Goal: Task Accomplishment & Management: Use online tool/utility

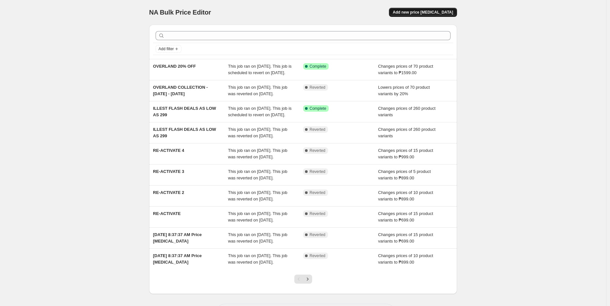
click at [430, 11] on span "Add new price [MEDICAL_DATA]" at bounding box center [423, 12] width 60 height 5
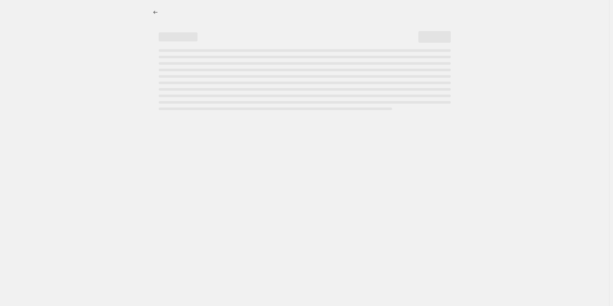
select select "percentage"
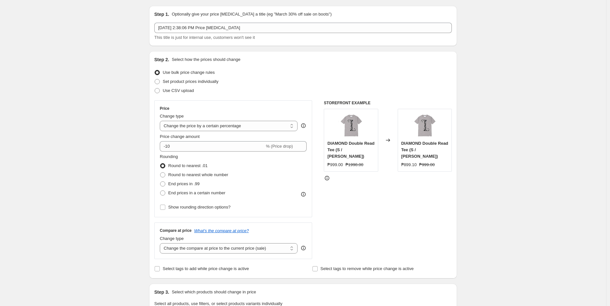
scroll to position [36, 0]
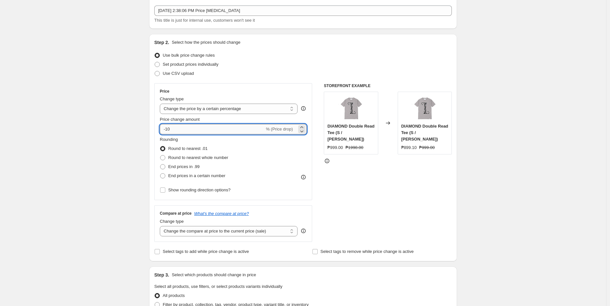
click at [182, 131] on input "-10" at bounding box center [212, 129] width 105 height 10
type input "-1"
type input "-20"
click at [125, 131] on div "Create new price [MEDICAL_DATA]. This page is ready Create new price [MEDICAL_D…" at bounding box center [303, 288] width 606 height 648
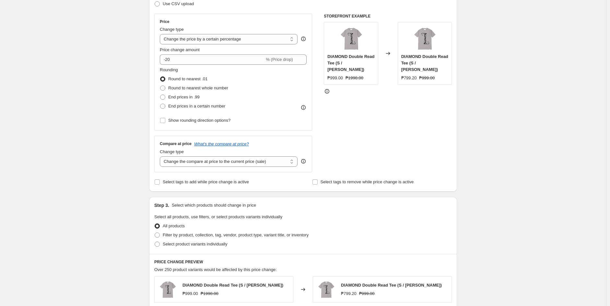
scroll to position [108, 0]
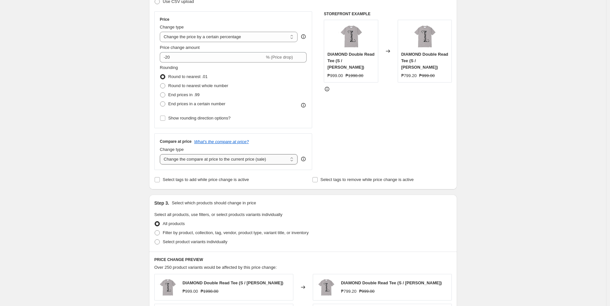
click at [272, 161] on select "Change the compare at price to the current price (sale) Change the compare at p…" at bounding box center [229, 159] width 138 height 10
click at [161, 155] on select "Change the compare at price to the current price (sale) Change the compare at p…" at bounding box center [229, 159] width 138 height 10
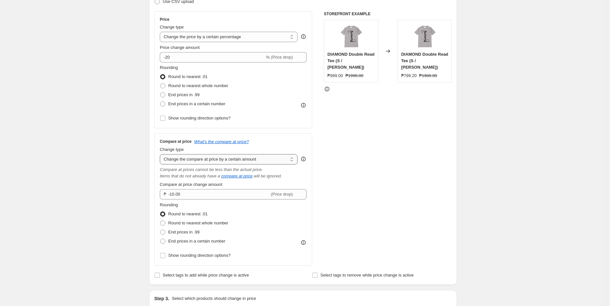
click at [272, 163] on select "Change the compare at price to the current price (sale) Change the compare at p…" at bounding box center [229, 159] width 138 height 10
click at [161, 155] on select "Change the compare at price to the current price (sale) Change the compare at p…" at bounding box center [229, 159] width 138 height 10
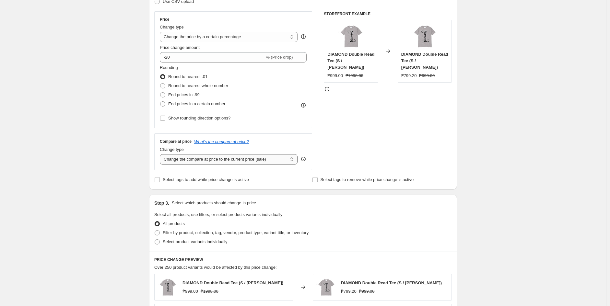
click at [272, 162] on select "Change the compare at price to the current price (sale) Change the compare at p…" at bounding box center [229, 159] width 138 height 10
click at [161, 155] on select "Change the compare at price to the current price (sale) Change the compare at p…" at bounding box center [229, 159] width 138 height 10
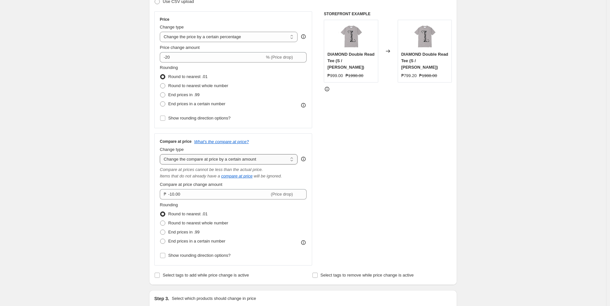
click at [263, 161] on select "Change the compare at price to the current price (sale) Change the compare at p…" at bounding box center [229, 159] width 138 height 10
click at [161, 155] on select "Change the compare at price to the current price (sale) Change the compare at p…" at bounding box center [229, 159] width 138 height 10
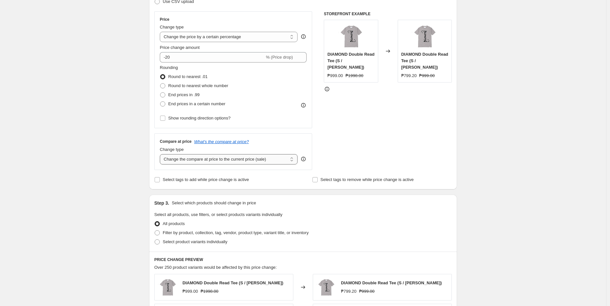
click at [274, 162] on select "Change the compare at price to the current price (sale) Change the compare at p…" at bounding box center [229, 159] width 138 height 10
click at [161, 155] on select "Change the compare at price to the current price (sale) Change the compare at p…" at bounding box center [229, 159] width 138 height 10
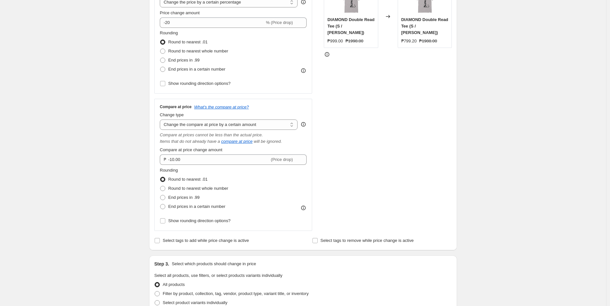
scroll to position [180, 0]
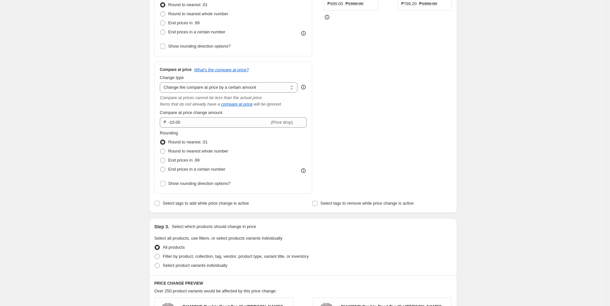
click at [269, 94] on div "Compare at price What's the compare at price? Change type Change the compare at…" at bounding box center [233, 127] width 147 height 121
click at [269, 92] on select "Change the compare at price to the current price (sale) Change the compare at p…" at bounding box center [229, 87] width 138 height 10
click at [161, 82] on select "Change the compare at price to the current price (sale) Change the compare at p…" at bounding box center [229, 87] width 138 height 10
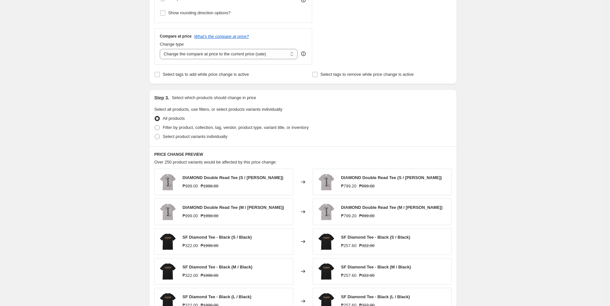
scroll to position [252, 0]
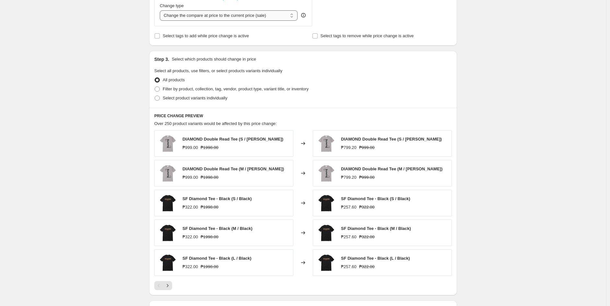
click at [261, 17] on select "Change the compare at price to the current price (sale) Change the compare at p…" at bounding box center [229, 15] width 138 height 10
select select "by"
click at [161, 10] on select "Change the compare at price to the current price (sale) Change the compare at p…" at bounding box center [229, 15] width 138 height 10
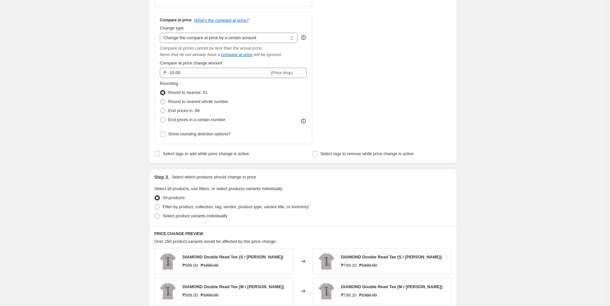
scroll to position [222, 0]
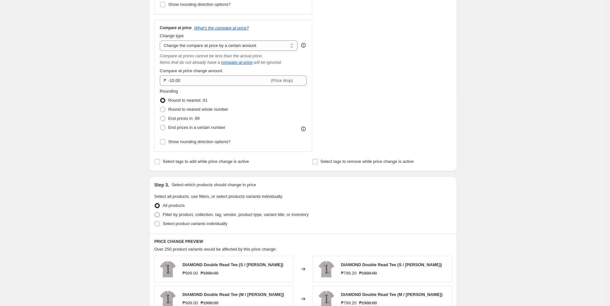
click at [158, 216] on span at bounding box center [157, 214] width 5 height 5
click at [155, 213] on input "Filter by product, collection, tag, vendor, product type, variant title, or inv…" at bounding box center [155, 212] width 0 height 0
radio input "true"
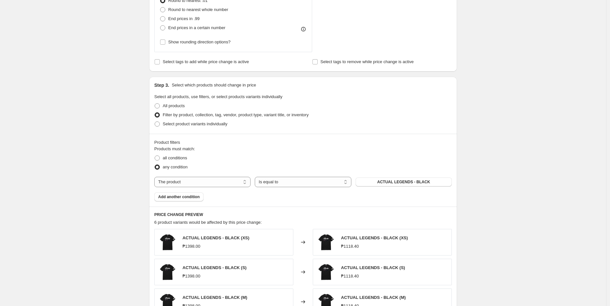
scroll to position [330, 0]
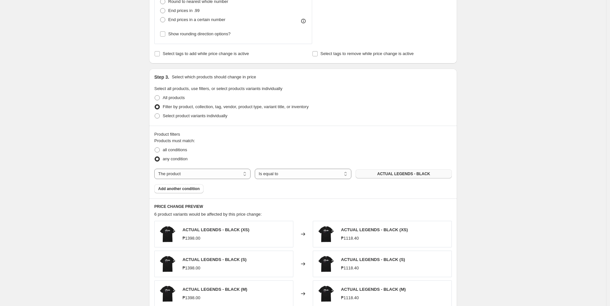
click at [374, 176] on button "ACTUAL LEGENDS - BLACK" at bounding box center [403, 173] width 96 height 9
click at [214, 173] on select "The product The product's collection The product's tag The product's vendor The…" at bounding box center [202, 174] width 96 height 10
select select "collection"
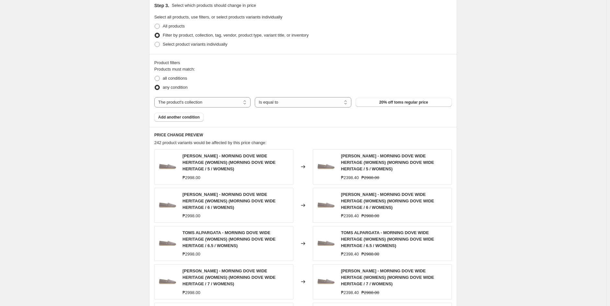
scroll to position [402, 0]
click at [384, 104] on span "20% off toms regular price" at bounding box center [403, 101] width 49 height 5
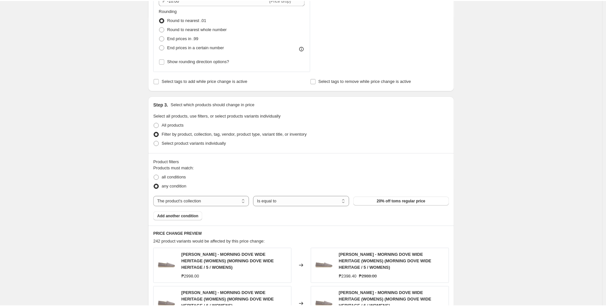
scroll to position [302, 0]
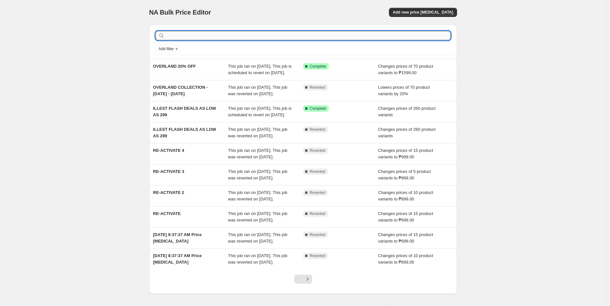
click at [221, 37] on input "text" at bounding box center [308, 35] width 284 height 9
type input "999"
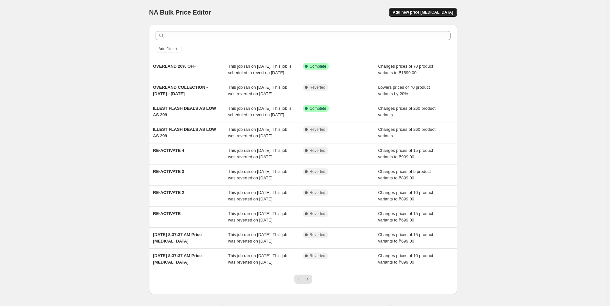
click at [435, 9] on button "Add new price [MEDICAL_DATA]" at bounding box center [423, 12] width 68 height 9
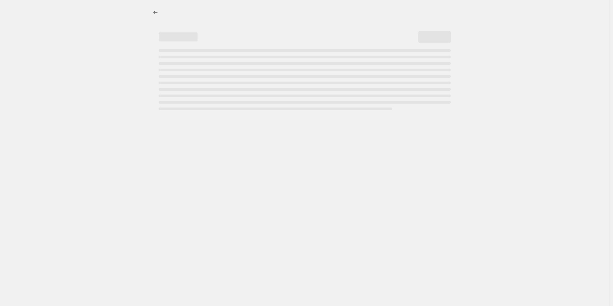
select select "percentage"
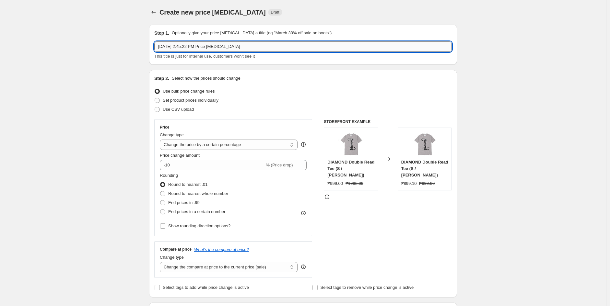
click at [244, 45] on input "Sep 17, 2025, 2:45:22 PM Price change job" at bounding box center [302, 46] width 297 height 10
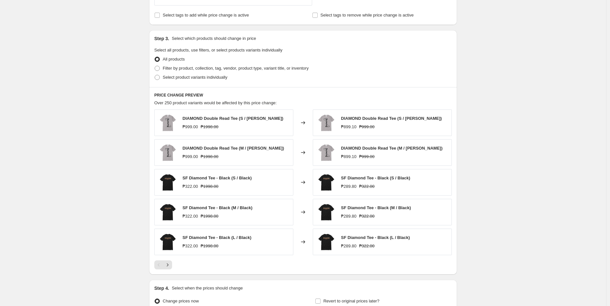
scroll to position [234, 0]
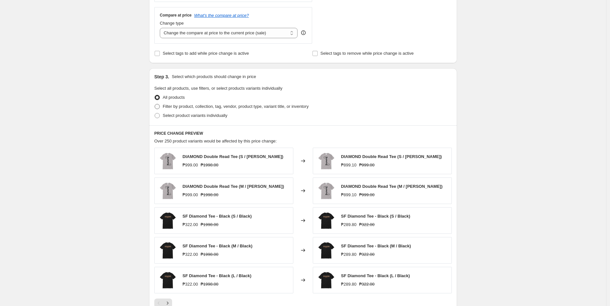
click at [182, 102] on label "Filter by product, collection, tag, vendor, product type, variant title, or inv…" at bounding box center [231, 106] width 154 height 9
click at [155, 104] on input "Filter by product, collection, tag, vendor, product type, variant title, or inv…" at bounding box center [155, 104] width 0 height 0
radio input "true"
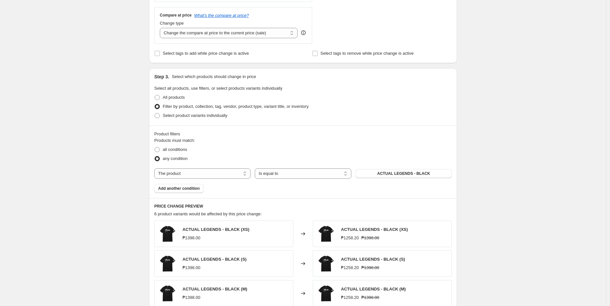
scroll to position [270, 0]
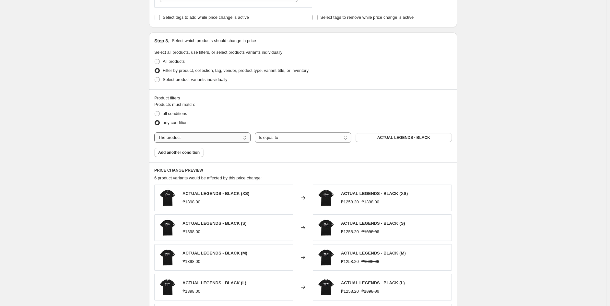
click at [224, 135] on select "The product The product's collection The product's tag The product's vendor The…" at bounding box center [202, 138] width 96 height 10
select select "collection"
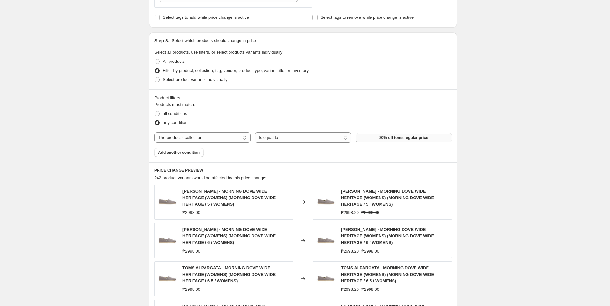
click at [400, 139] on span "20% off toms regular price" at bounding box center [403, 137] width 49 height 5
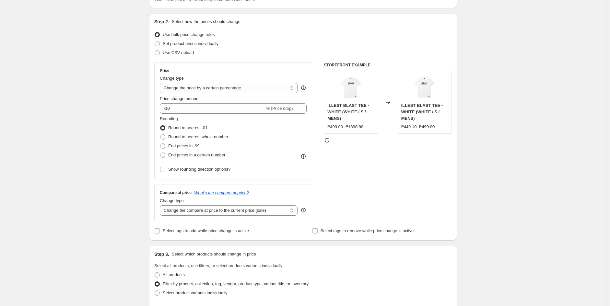
scroll to position [55, 0]
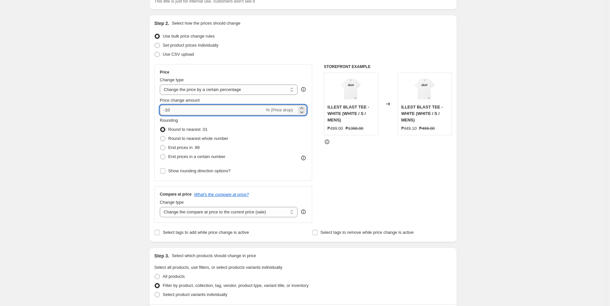
click at [203, 110] on input "-10" at bounding box center [212, 110] width 105 height 10
type input "-1"
type input "-20"
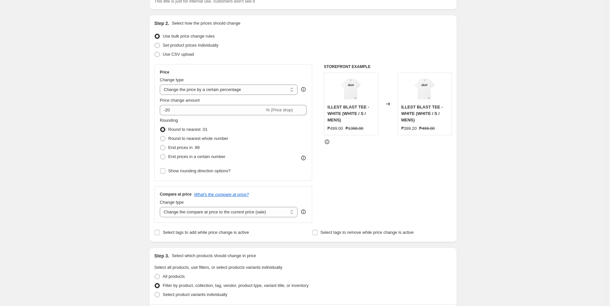
click at [386, 185] on div "STOREFRONT EXAMPLE ILLEST BLAST TEE - WHITE (WHITE / S / MENS) ₱499.00 ₱1398.00…" at bounding box center [388, 143] width 128 height 159
click at [213, 157] on span "End prices in a certain number" at bounding box center [196, 156] width 57 height 5
click at [160, 155] on input "End prices in a certain number" at bounding box center [160, 154] width 0 height 0
radio input "true"
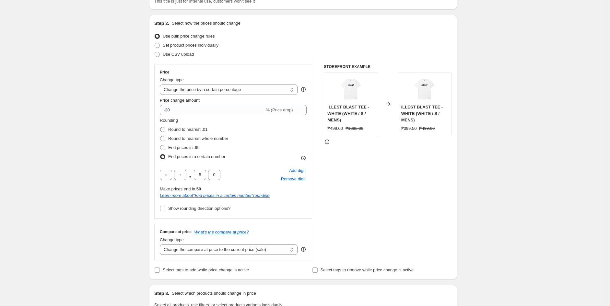
click at [179, 132] on span "Round to nearest .01" at bounding box center [187, 129] width 39 height 5
click at [160, 127] on input "Round to nearest .01" at bounding box center [160, 127] width 0 height 0
radio input "true"
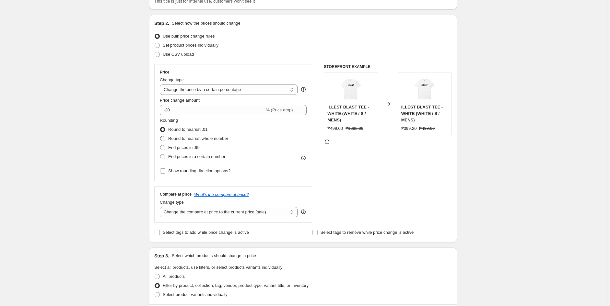
click at [180, 137] on span "Round to nearest whole number" at bounding box center [198, 138] width 60 height 5
click at [160, 136] on input "Round to nearest whole number" at bounding box center [160, 136] width 0 height 0
radio input "true"
click at [182, 128] on span "Round to nearest .01" at bounding box center [187, 129] width 39 height 5
click at [160, 127] on input "Round to nearest .01" at bounding box center [160, 127] width 0 height 0
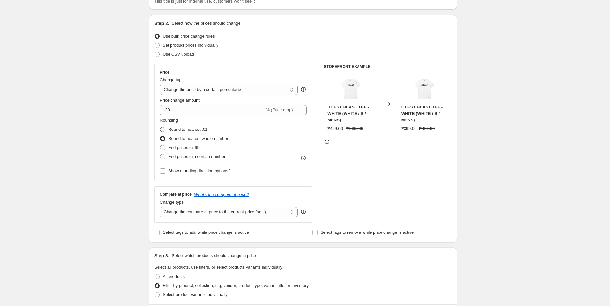
radio input "true"
click at [244, 217] on select "Change the compare at price to the current price (sale) Change the compare at p…" at bounding box center [229, 212] width 138 height 10
click at [161, 207] on select "Change the compare at price to the current price (sale) Change the compare at p…" at bounding box center [229, 212] width 138 height 10
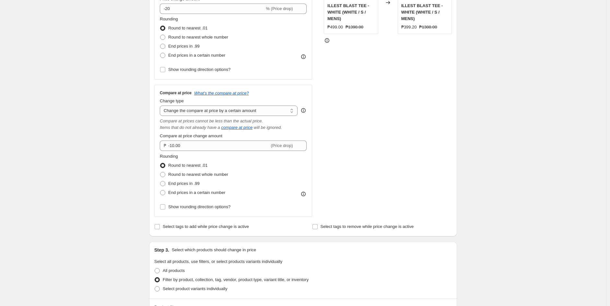
scroll to position [163, 0]
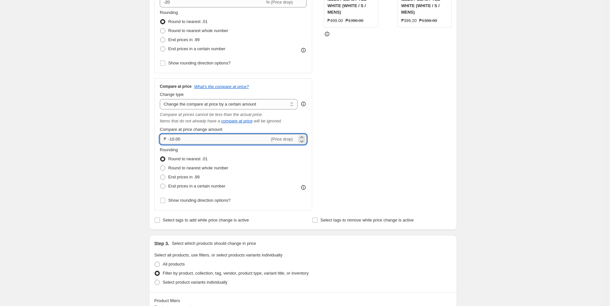
click at [196, 141] on input "-10.00" at bounding box center [218, 139] width 101 height 10
click at [195, 110] on div "Compare at price What's the compare at price? Change type Change the compare at…" at bounding box center [233, 144] width 147 height 121
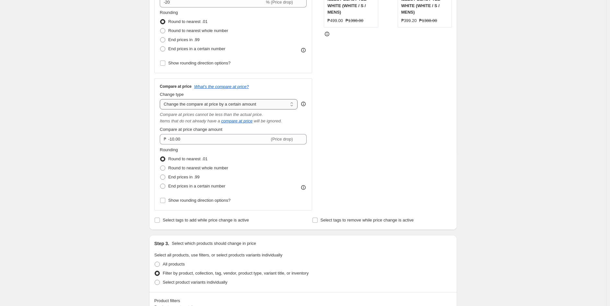
click at [199, 106] on select "Change the compare at price to the current price (sale) Change the compare at p…" at bounding box center [229, 104] width 138 height 10
click at [161, 99] on select "Change the compare at price to the current price (sale) Change the compare at p…" at bounding box center [229, 104] width 138 height 10
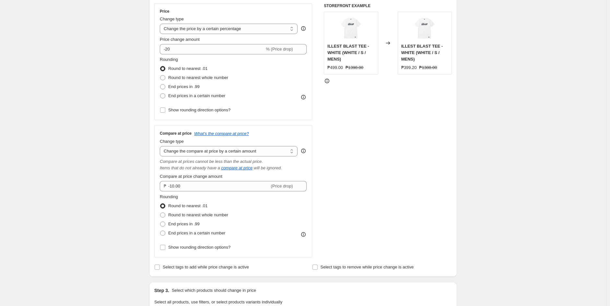
scroll to position [127, 0]
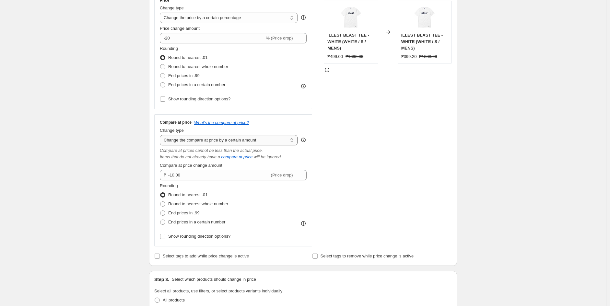
click at [257, 137] on select "Change the compare at price to the current price (sale) Change the compare at p…" at bounding box center [229, 140] width 138 height 10
click at [243, 137] on select "Change the compare at price to the current price (sale) Change the compare at p…" at bounding box center [229, 140] width 138 height 10
drag, startPoint x: 132, startPoint y: 136, endPoint x: 144, endPoint y: 141, distance: 13.1
click at [132, 136] on div "Create new price change job. This page is ready Create new price change job Dra…" at bounding box center [303, 281] width 606 height 816
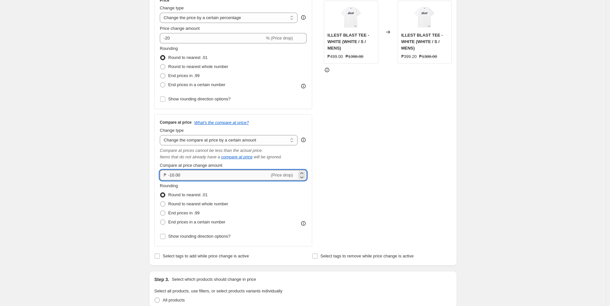
click at [177, 174] on input "-10.00" at bounding box center [218, 175] width 101 height 10
click at [250, 137] on select "Change the compare at price to the current price (sale) Change the compare at p…" at bounding box center [229, 140] width 138 height 10
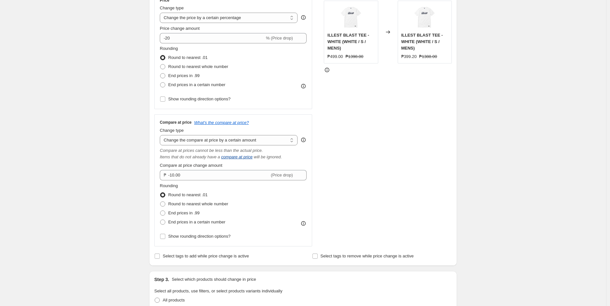
drag, startPoint x: 258, startPoint y: 141, endPoint x: 247, endPoint y: 157, distance: 19.3
click at [258, 141] on select "Change the compare at price to the current price (sale) Change the compare at p…" at bounding box center [229, 140] width 138 height 10
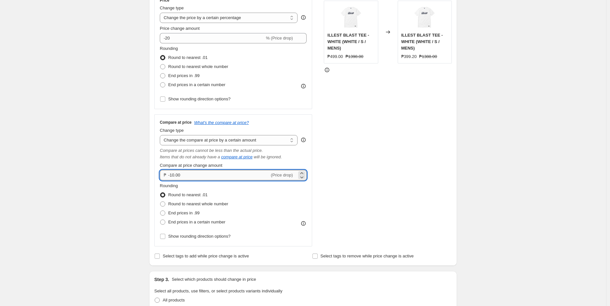
click at [216, 177] on input "-10.00" at bounding box center [218, 175] width 101 height 10
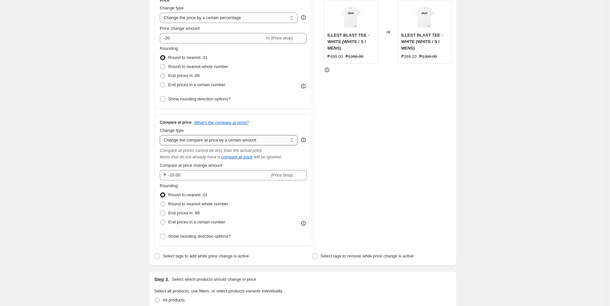
click at [241, 140] on select "Change the compare at price to the current price (sale) Change the compare at p…" at bounding box center [229, 140] width 138 height 10
select select "ep"
click at [161, 135] on select "Change the compare at price to the current price (sale) Change the compare at p…" at bounding box center [229, 140] width 138 height 10
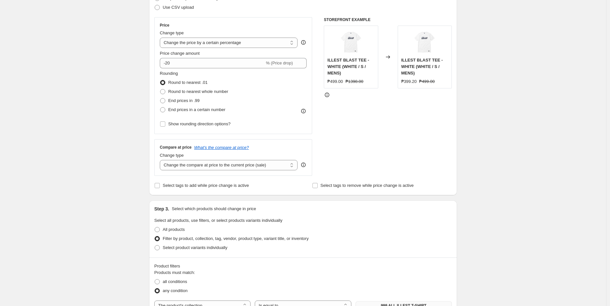
scroll to position [91, 0]
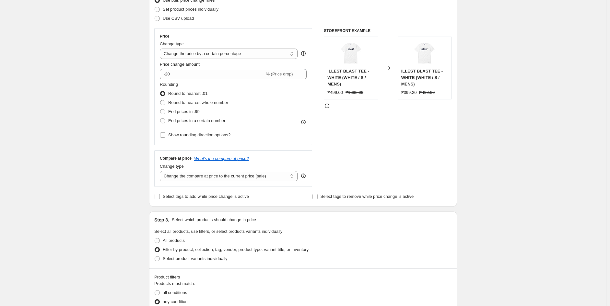
drag, startPoint x: 204, startPoint y: 179, endPoint x: 191, endPoint y: 165, distance: 19.9
click at [204, 179] on select "Change the compare at price to the current price (sale) Change the compare at p…" at bounding box center [229, 176] width 138 height 10
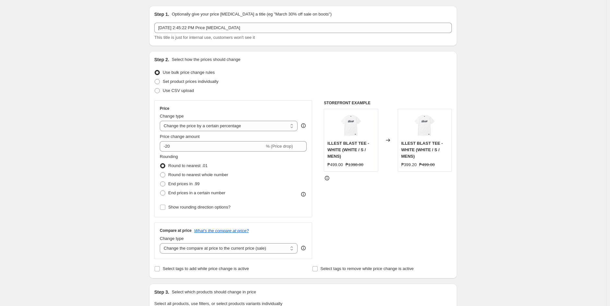
scroll to position [0, 0]
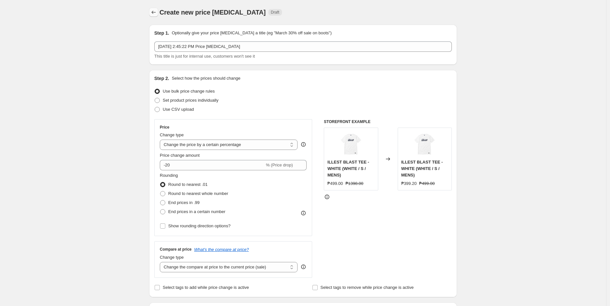
click at [156, 12] on icon "Price change jobs" at bounding box center [153, 12] width 6 height 6
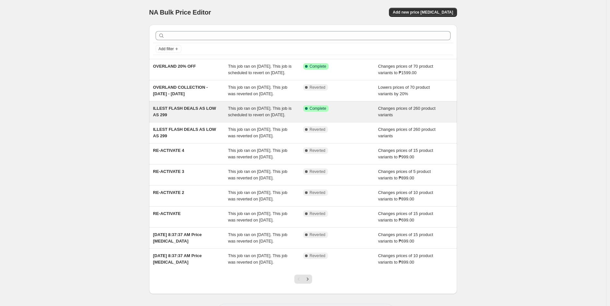
click at [195, 118] on div "ILLEST FLASH DEALS AS LOW AS 299" at bounding box center [190, 111] width 75 height 13
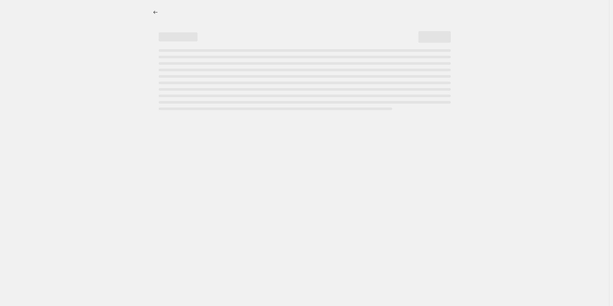
select select "collection"
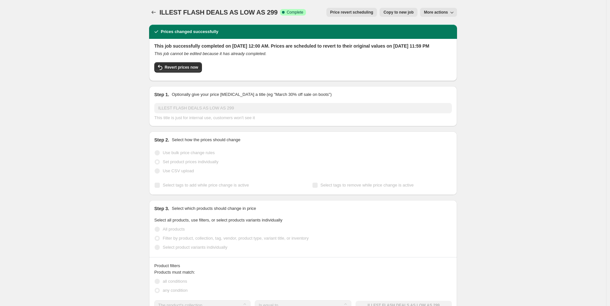
click at [351, 9] on button "Price revert scheduling" at bounding box center [351, 12] width 51 height 9
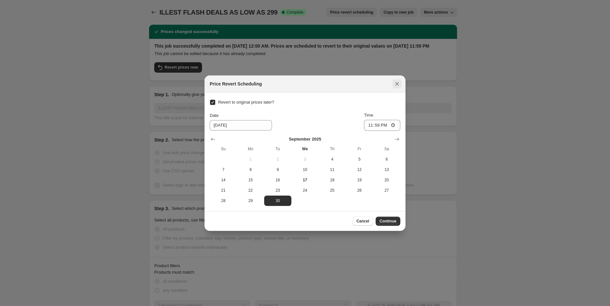
click at [397, 83] on icon "Close" at bounding box center [397, 84] width 6 height 6
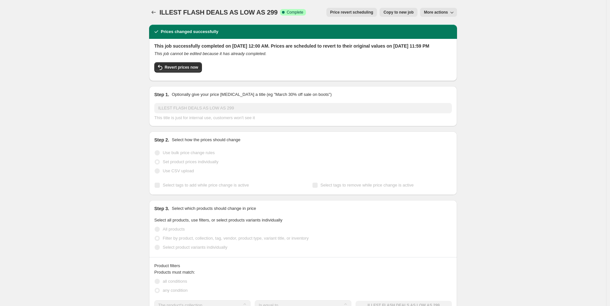
click at [399, 12] on span "Copy to new job" at bounding box center [398, 12] width 30 height 5
select select "collection"
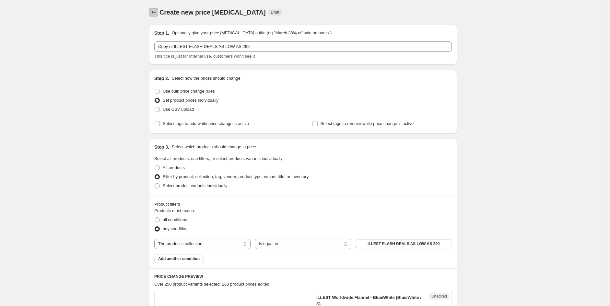
click at [158, 10] on button "Price change jobs" at bounding box center [153, 12] width 9 height 9
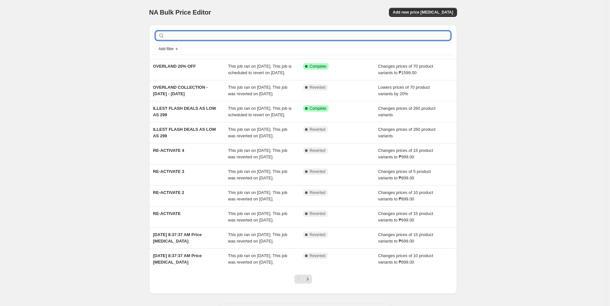
click at [213, 35] on input "text" at bounding box center [308, 35] width 284 height 9
type input "999"
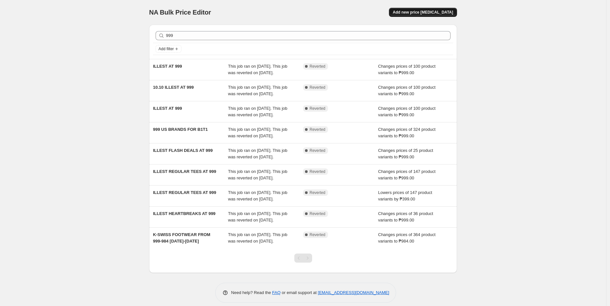
click at [428, 11] on span "Add new price [MEDICAL_DATA]" at bounding box center [423, 12] width 60 height 5
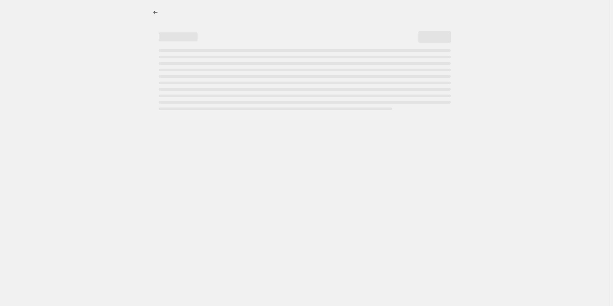
select select "percentage"
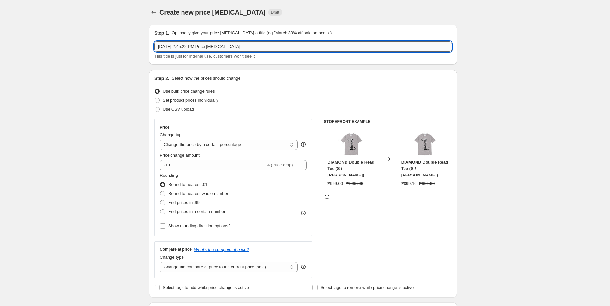
click at [252, 49] on input "Sep 17, 2025, 2:45:22 PM Price change job" at bounding box center [302, 46] width 297 height 10
click at [254, 45] on input "Sep 17, 2025, 2:45:22 PM Price change job" at bounding box center [302, 46] width 297 height 10
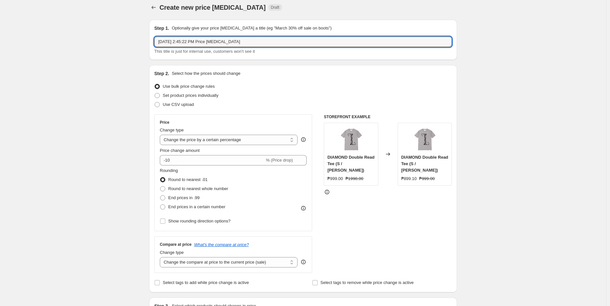
scroll to position [36, 0]
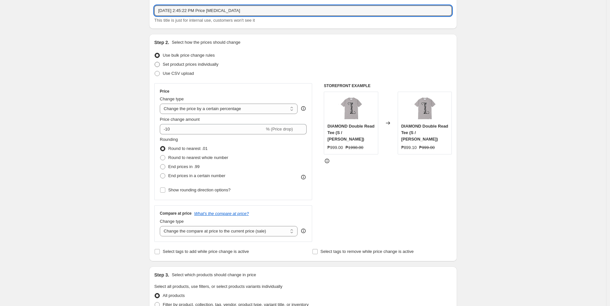
click at [198, 64] on span "Set product prices individually" at bounding box center [191, 64] width 56 height 5
click at [155, 62] on input "Set product prices individually" at bounding box center [155, 62] width 0 height 0
radio input "true"
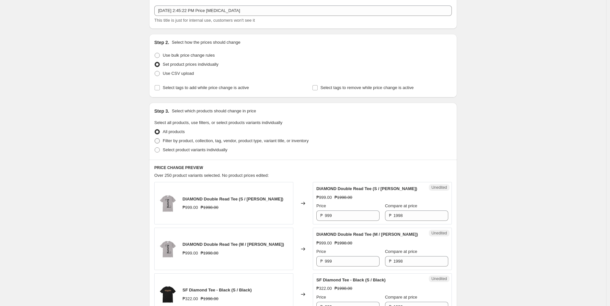
click at [175, 140] on span "Filter by product, collection, tag, vendor, product type, variant title, or inv…" at bounding box center [236, 140] width 146 height 5
click at [155, 139] on input "Filter by product, collection, tag, vendor, product type, variant title, or inv…" at bounding box center [155, 138] width 0 height 0
radio input "true"
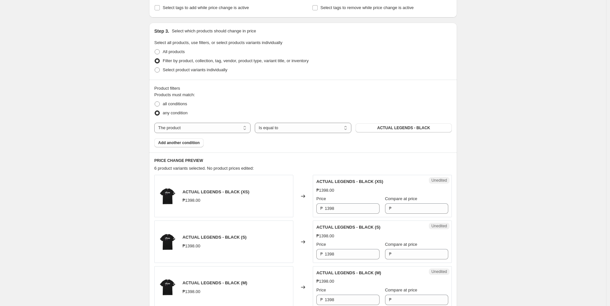
scroll to position [180, 0]
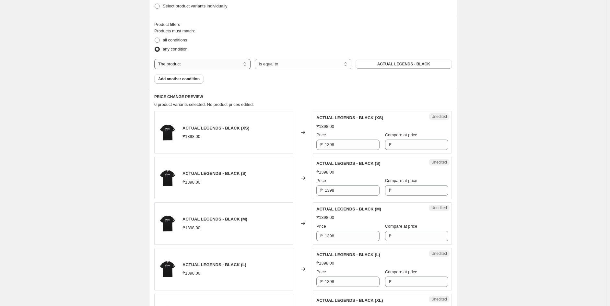
click at [217, 62] on select "The product The product's collection The product's tag The product's vendor The…" at bounding box center [202, 64] width 96 height 10
select select "collection"
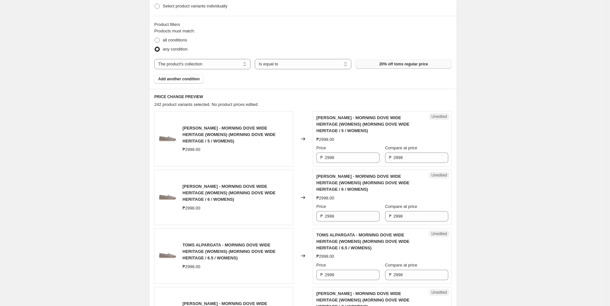
click at [405, 63] on span "20% off toms regular price" at bounding box center [403, 64] width 49 height 5
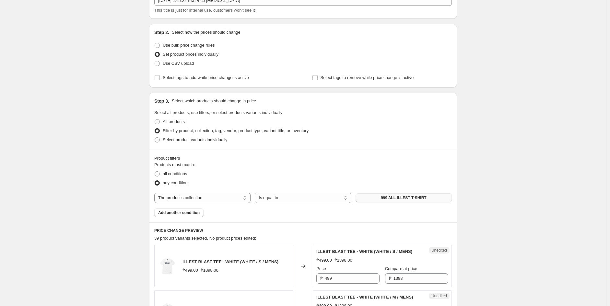
scroll to position [0, 0]
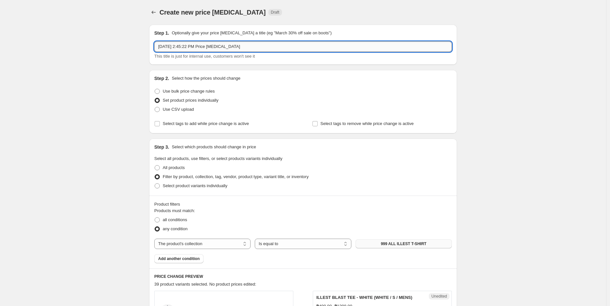
click at [241, 47] on input "Sep 17, 2025, 2:45:22 PM Price change job" at bounding box center [302, 46] width 297 height 10
drag, startPoint x: 244, startPoint y: 49, endPoint x: 134, endPoint y: 51, distance: 109.2
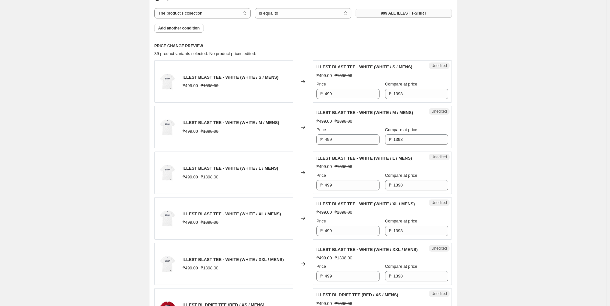
scroll to position [360, 0]
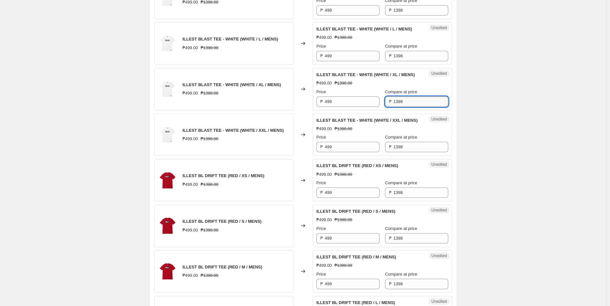
click at [395, 107] on input "1398" at bounding box center [420, 102] width 55 height 10
click at [397, 107] on input "1398" at bounding box center [420, 102] width 55 height 10
click at [471, 111] on div "Create new price change job. This page is ready Create new price change job Dra…" at bounding box center [303, 310] width 606 height 1340
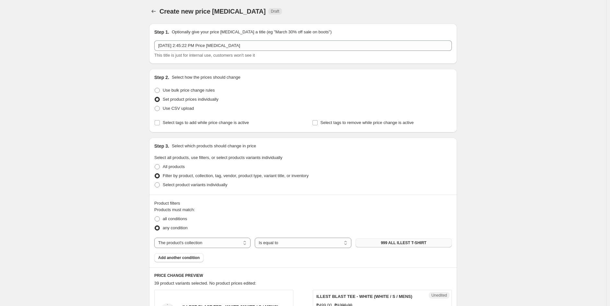
scroll to position [0, 0]
click at [155, 13] on icon "Price change jobs" at bounding box center [153, 12] width 6 height 6
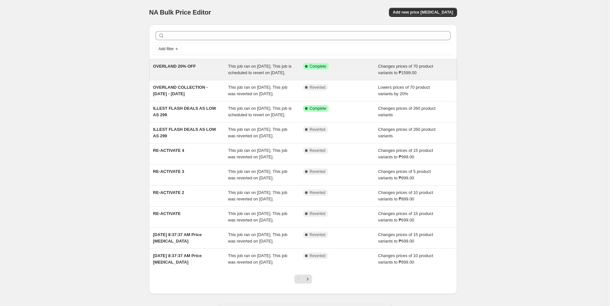
click at [324, 80] on div "OVERLAND 20% OFF This job ran on September 16, 2025. This job is scheduled to r…" at bounding box center [303, 69] width 308 height 21
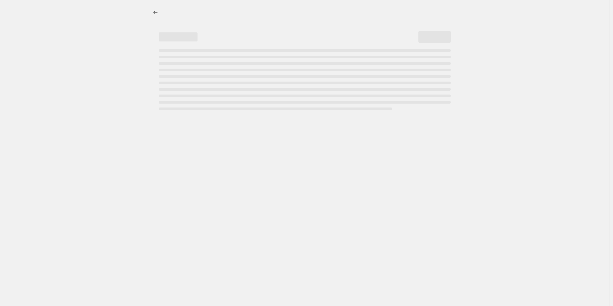
select select "no_change"
select select "collection"
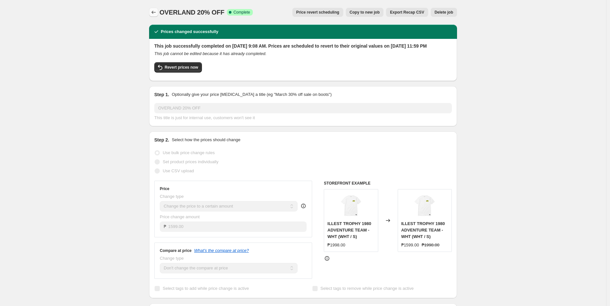
click at [158, 10] on button "Price change jobs" at bounding box center [153, 12] width 9 height 9
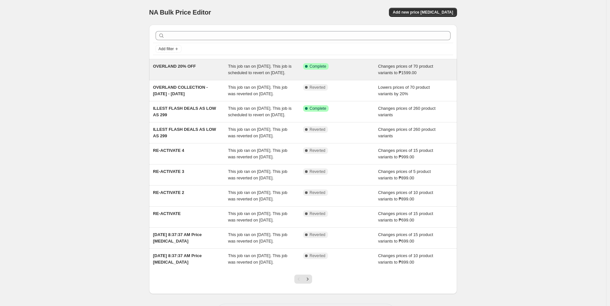
click at [297, 80] on div "OVERLAND 20% OFF This job ran on September 16, 2025. This job is scheduled to r…" at bounding box center [303, 69] width 308 height 21
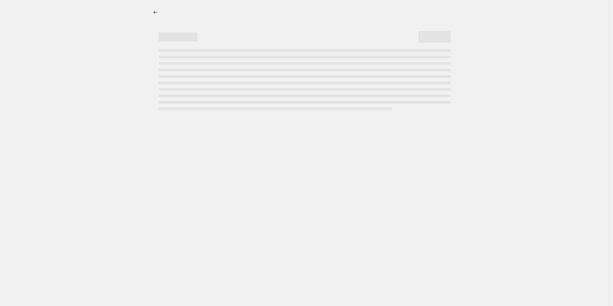
select select "no_change"
select select "collection"
